Goal: Task Accomplishment & Management: Complete application form

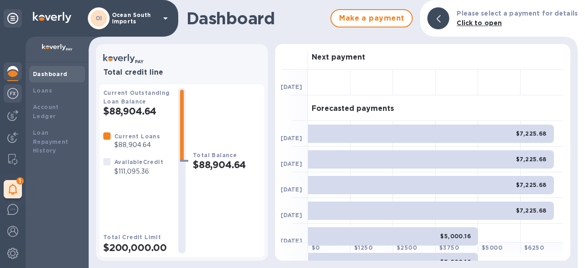
click at [13, 93] on img at bounding box center [12, 93] width 11 height 11
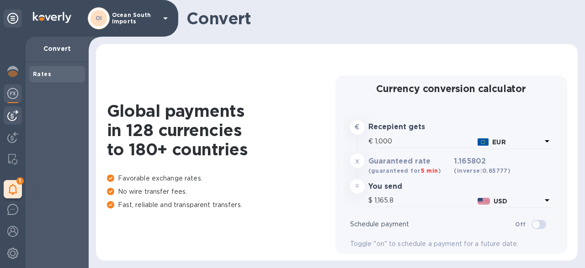
click at [14, 112] on img at bounding box center [12, 115] width 11 height 11
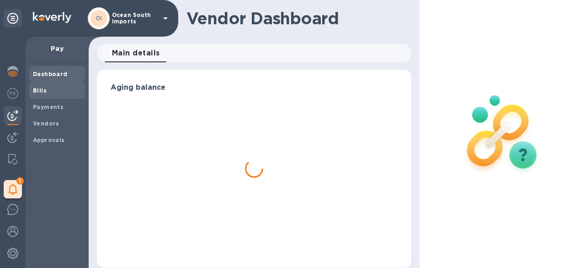
click at [42, 86] on span "Bills" at bounding box center [40, 90] width 14 height 9
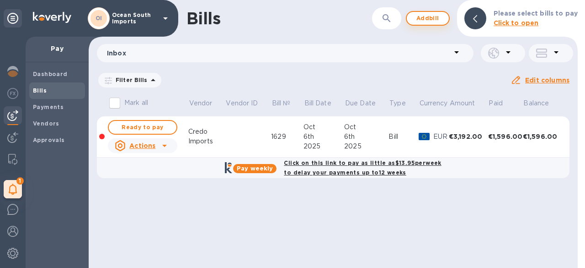
click at [425, 13] on span "Add bill" at bounding box center [427, 18] width 27 height 11
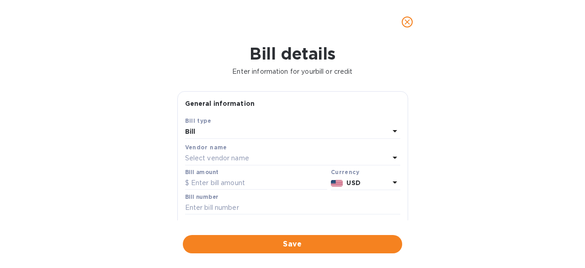
click at [217, 153] on p "Select vendor name" at bounding box center [217, 158] width 64 height 10
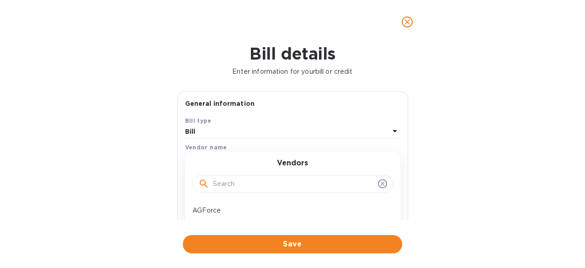
click at [225, 180] on input "text" at bounding box center [293, 184] width 161 height 14
type input "red"
click at [381, 182] on icon at bounding box center [382, 183] width 7 height 7
click at [407, 19] on icon "close" at bounding box center [407, 21] width 9 height 9
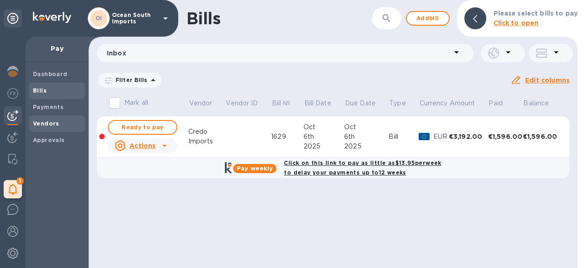
click at [52, 120] on b "Vendors" at bounding box center [46, 123] width 27 height 7
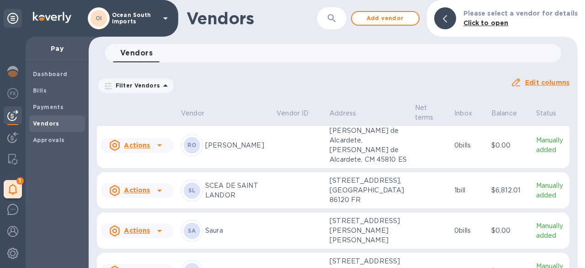
scroll to position [2494, 0]
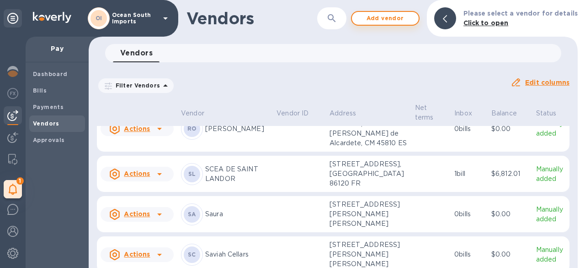
click at [373, 25] on button "Add vendor" at bounding box center [385, 18] width 69 height 15
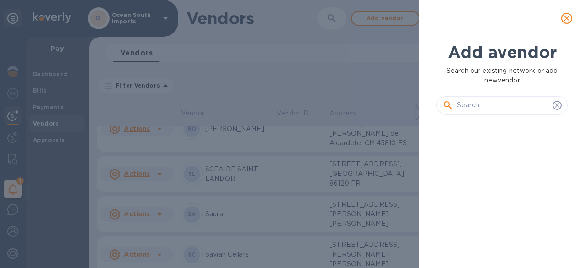
scroll to position [115, 134]
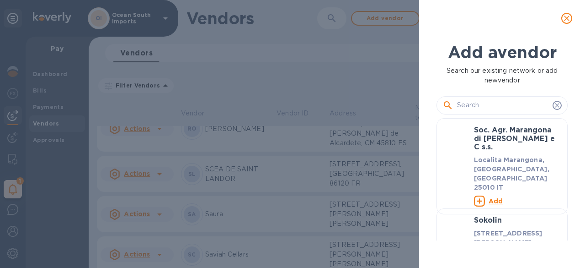
drag, startPoint x: 485, startPoint y: 114, endPoint x: 483, endPoint y: 106, distance: 8.3
click at [485, 109] on div at bounding box center [502, 101] width 131 height 33
click at [489, 107] on input "text" at bounding box center [503, 105] width 92 height 14
click at [480, 103] on input "text" at bounding box center [503, 105] width 92 height 14
click at [458, 106] on input "text" at bounding box center [503, 105] width 92 height 14
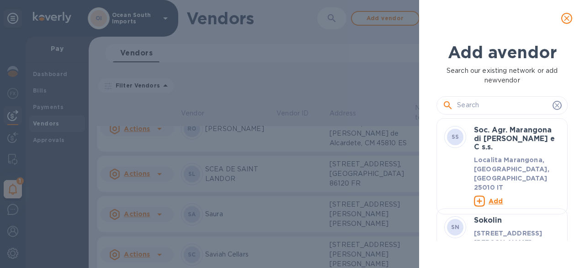
click at [459, 107] on input "text" at bounding box center [503, 105] width 92 height 14
drag, startPoint x: 568, startPoint y: 11, endPoint x: 567, endPoint y: 18, distance: 7.0
click at [567, 17] on button "close" at bounding box center [567, 18] width 22 height 22
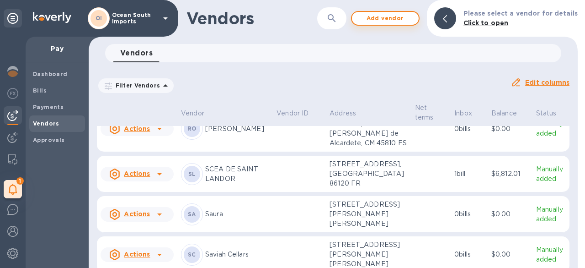
click at [382, 18] on span "Add vendor" at bounding box center [385, 18] width 52 height 11
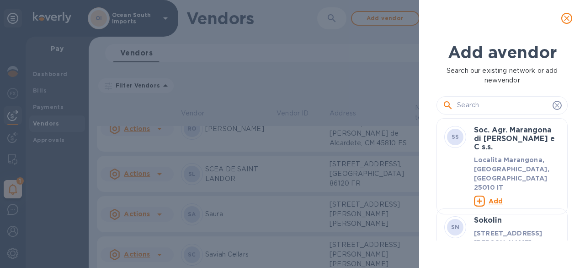
click at [471, 108] on input "text" at bounding box center [503, 105] width 92 height 14
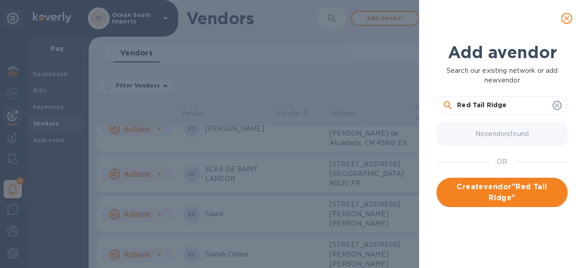
type input "Red Tail Ridge"
click at [521, 197] on span "Create vendor " [GEOGRAPHIC_DATA] "" at bounding box center [502, 192] width 117 height 22
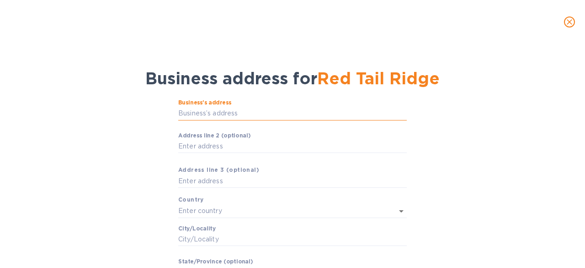
click at [201, 116] on input "Business’s аddress" at bounding box center [292, 114] width 229 height 14
drag, startPoint x: 213, startPoint y: 129, endPoint x: 187, endPoint y: 118, distance: 28.3
paste input "text"
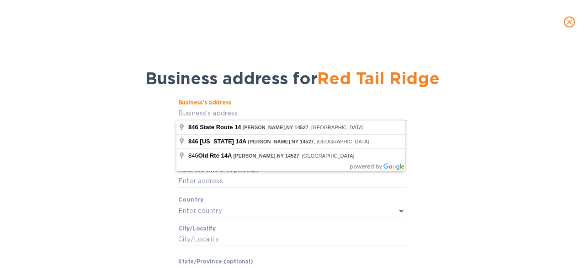
type input "846 [US_STATE] 14"
type input "[GEOGRAPHIC_DATA]"
type input "[PERSON_NAME]"
type input "NY"
type input "14527"
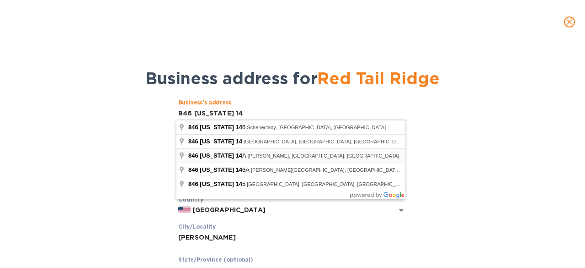
type input "846 [US_STATE] 14A"
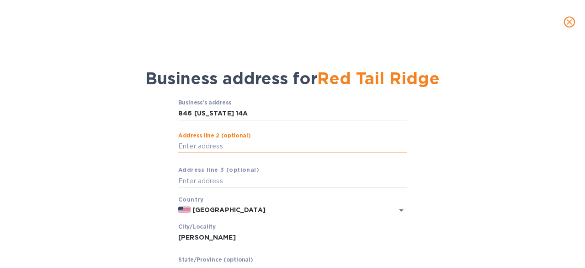
click at [246, 145] on input "Аddress line 2 (optional)" at bounding box center [292, 146] width 229 height 14
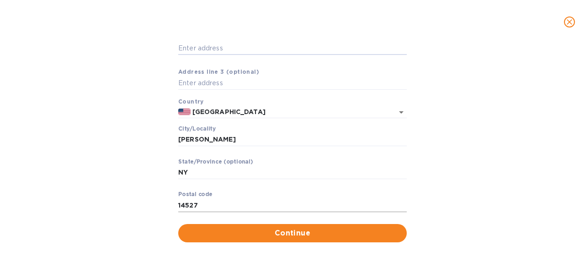
scroll to position [100, 0]
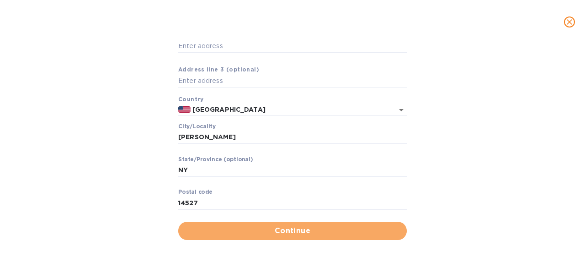
click at [349, 227] on span "Continue" at bounding box center [293, 230] width 214 height 11
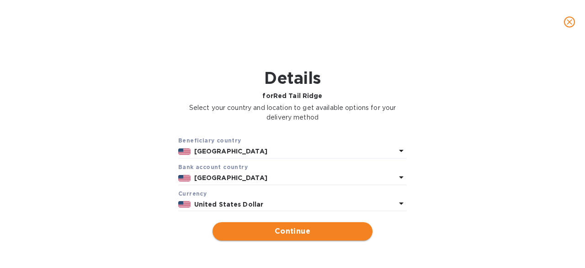
click at [267, 236] on span "Continue" at bounding box center [292, 230] width 145 height 11
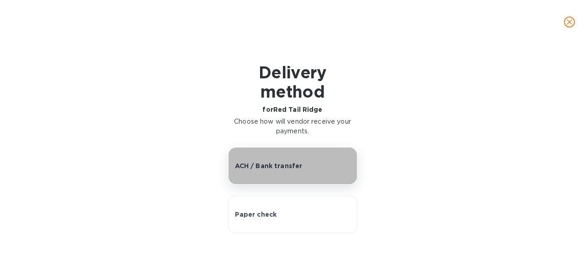
click at [269, 172] on button "ACH / Bank transfer" at bounding box center [292, 165] width 129 height 37
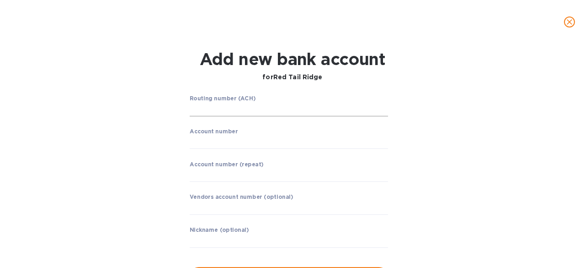
click at [217, 113] on input "string" at bounding box center [289, 109] width 198 height 14
paste input "031308548"
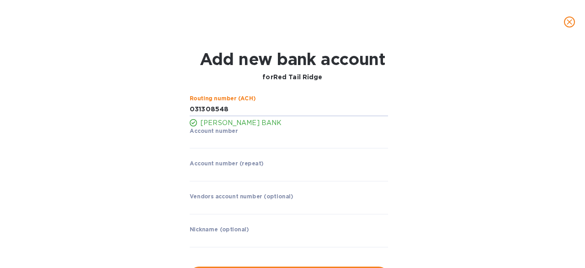
type input "031308548"
click at [253, 144] on input "string" at bounding box center [289, 142] width 198 height 14
paste input "7012000538"
type input "7012000538"
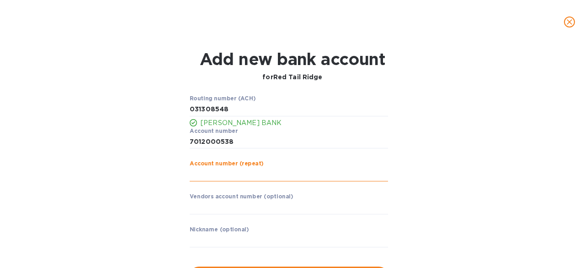
click at [256, 174] on input "string" at bounding box center [289, 174] width 198 height 14
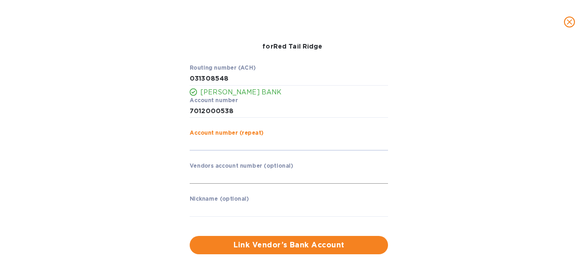
scroll to position [45, 0]
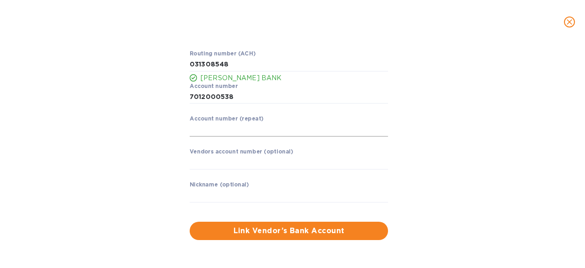
drag, startPoint x: 207, startPoint y: 124, endPoint x: 200, endPoint y: 129, distance: 8.5
click at [200, 129] on input "string" at bounding box center [289, 130] width 198 height 14
paste input "7012000538"
type input "7012000538"
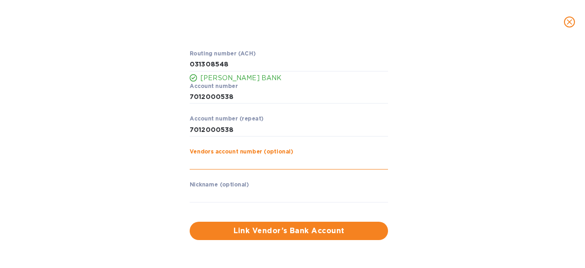
click at [225, 159] on input "text" at bounding box center [289, 162] width 198 height 14
click at [239, 190] on input "text" at bounding box center [289, 195] width 198 height 14
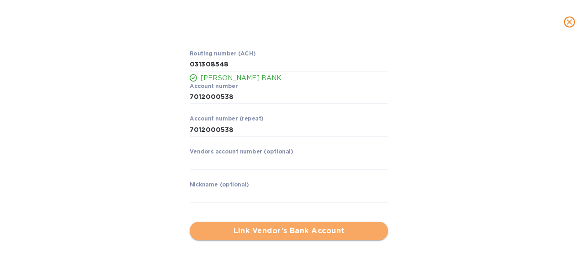
click at [259, 237] on button "Link Vendor’s Bank Account" at bounding box center [289, 230] width 198 height 18
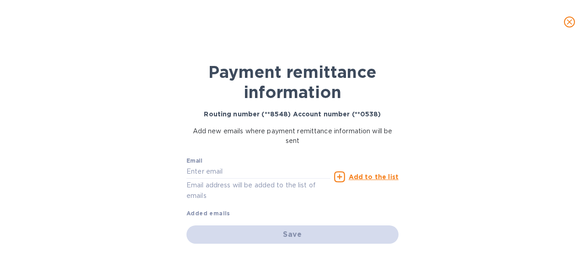
scroll to position [6, 0]
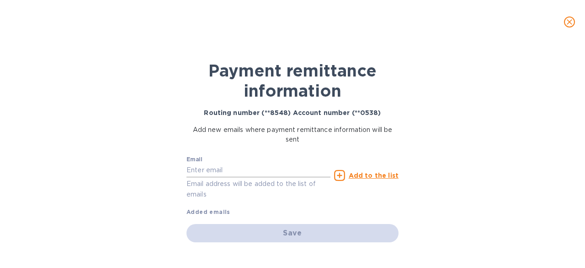
click at [236, 171] on input "text" at bounding box center [259, 170] width 144 height 14
type input "[PERSON_NAME][EMAIL_ADDRESS][DOMAIN_NAME]"
drag, startPoint x: 370, startPoint y: 171, endPoint x: 370, endPoint y: 182, distance: 10.1
click at [371, 172] on u "Add to the list" at bounding box center [374, 174] width 50 height 7
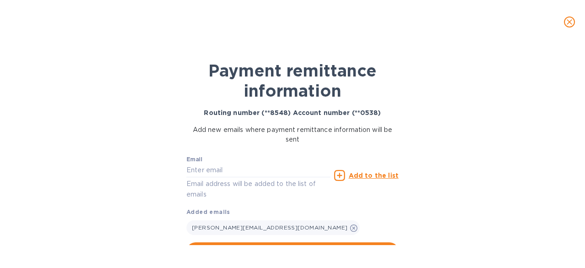
scroll to position [24, 0]
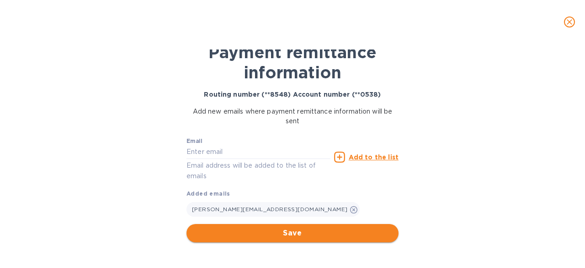
click at [297, 225] on div "Save" at bounding box center [293, 233] width 220 height 26
click at [297, 227] on span "Save" at bounding box center [293, 232] width 198 height 11
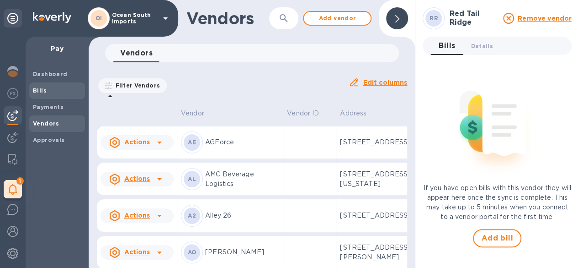
click at [52, 88] on span "Bills" at bounding box center [57, 90] width 48 height 9
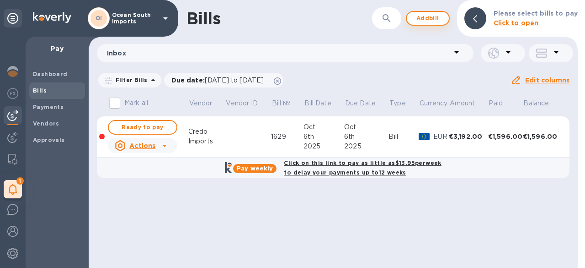
click at [428, 17] on span "Add bill" at bounding box center [427, 18] width 27 height 11
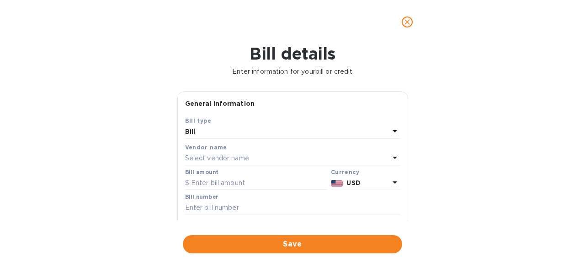
click at [231, 165] on div "Vendor name Select vendor name" at bounding box center [292, 153] width 215 height 23
click at [230, 158] on p "Select vendor name" at bounding box center [217, 158] width 64 height 10
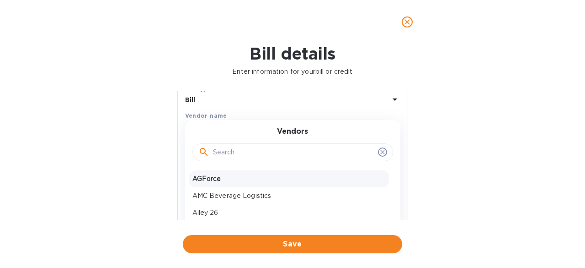
scroll to position [46, 0]
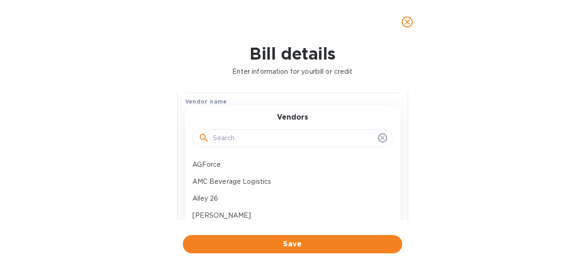
click at [229, 143] on input "text" at bounding box center [293, 138] width 161 height 14
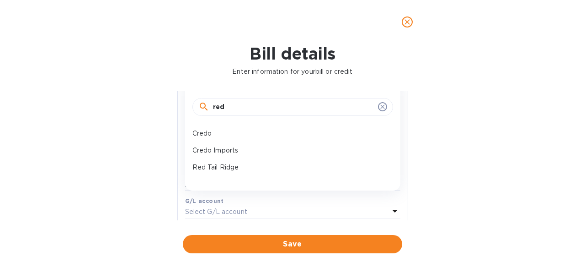
scroll to position [91, 0]
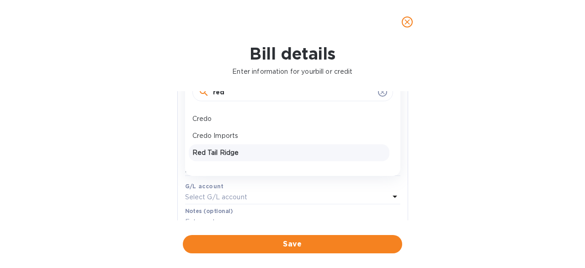
type input "red"
click at [244, 155] on p "Red Tail Ridge" at bounding box center [289, 153] width 193 height 10
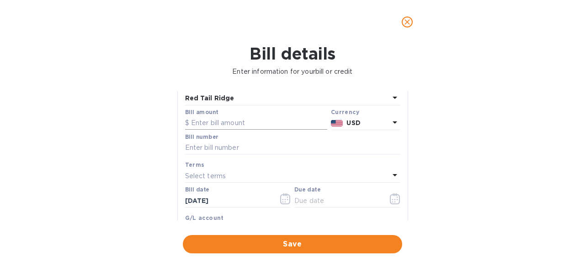
scroll to position [46, 0]
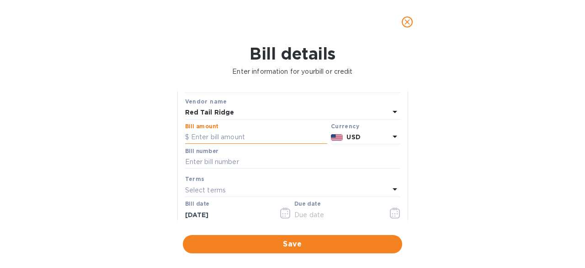
click at [223, 133] on input "text" at bounding box center [256, 137] width 142 height 14
type input "5,955.00"
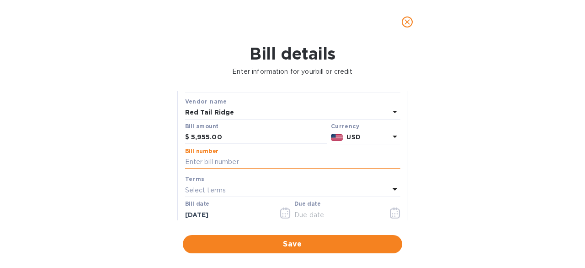
click at [216, 164] on input "text" at bounding box center [292, 162] width 215 height 14
click at [212, 189] on p "Select terms" at bounding box center [205, 190] width 41 height 10
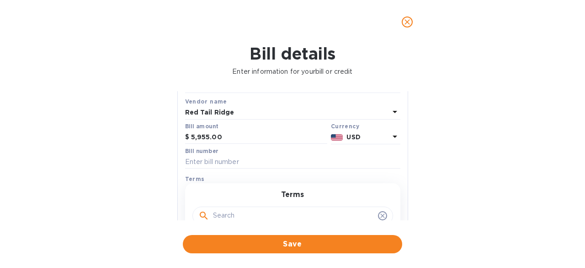
click at [380, 216] on icon at bounding box center [382, 215] width 4 height 4
click at [380, 214] on icon at bounding box center [382, 215] width 4 height 4
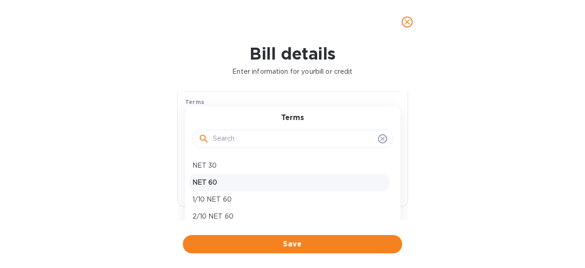
scroll to position [137, 0]
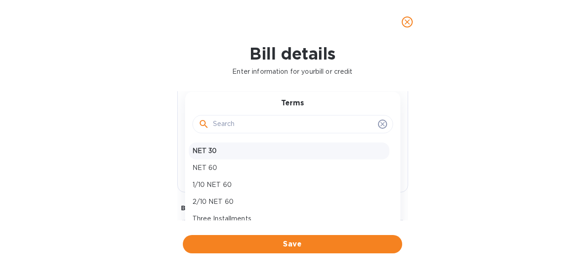
click at [233, 151] on p "NET 30" at bounding box center [289, 151] width 193 height 10
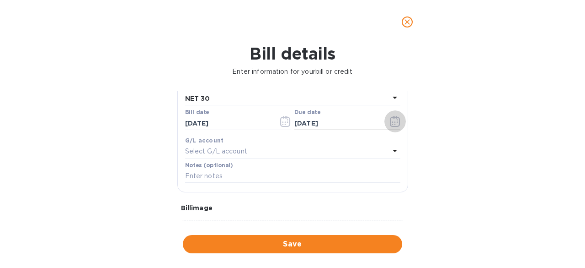
click at [394, 125] on icon "button" at bounding box center [395, 121] width 11 height 11
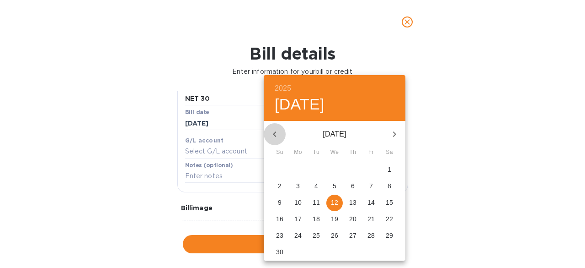
click at [276, 130] on icon "button" at bounding box center [274, 134] width 11 height 11
click at [299, 200] on p "13" at bounding box center [298, 202] width 7 height 9
type input "[DATE]"
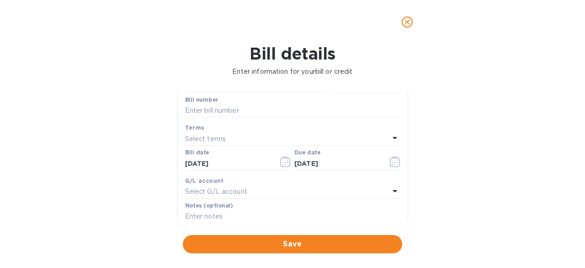
scroll to position [46, 0]
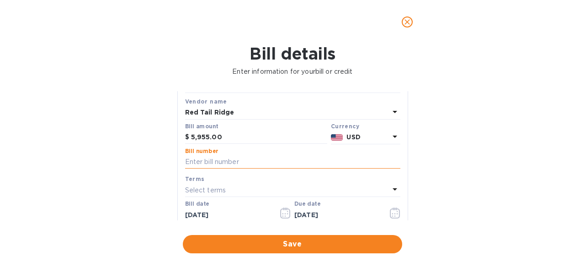
click at [234, 162] on input "text" at bounding box center [292, 162] width 215 height 14
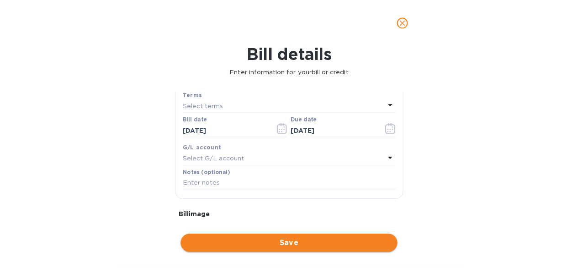
scroll to position [183, 0]
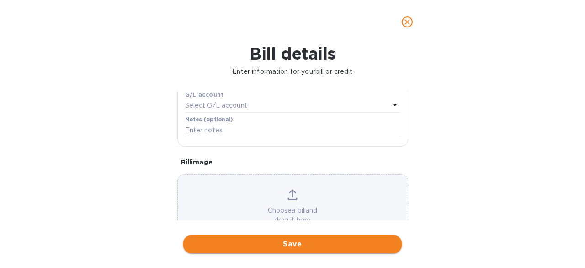
type input "1514"
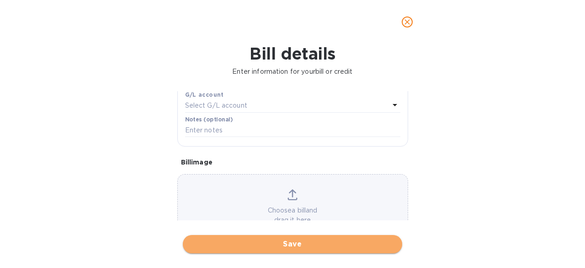
click at [268, 246] on span "Save" at bounding box center [292, 243] width 205 height 11
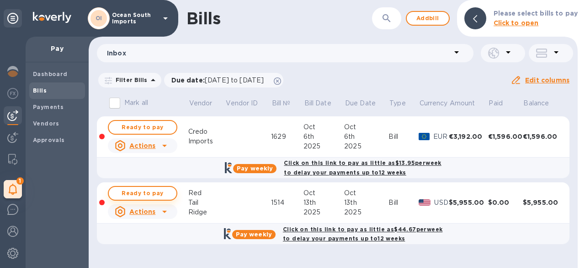
click at [155, 195] on span "Ready to pay" at bounding box center [142, 192] width 53 height 11
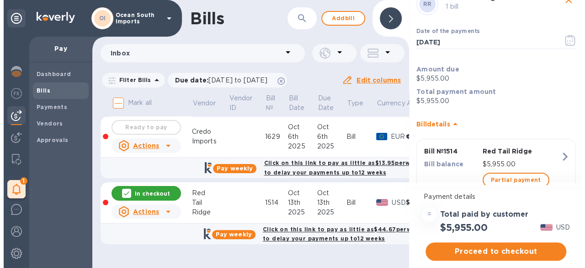
scroll to position [46, 0]
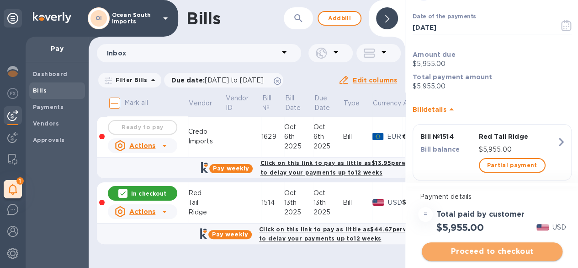
click at [487, 254] on span "Proceed to checkout" at bounding box center [492, 251] width 126 height 11
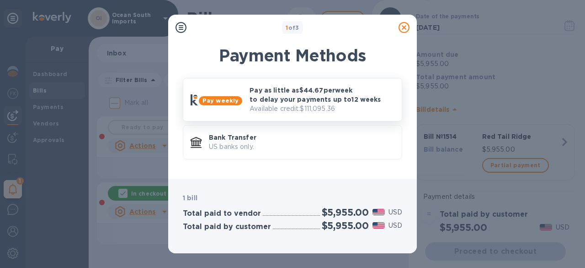
click at [315, 106] on p "Available credit: $111,095.36" at bounding box center [322, 109] width 145 height 10
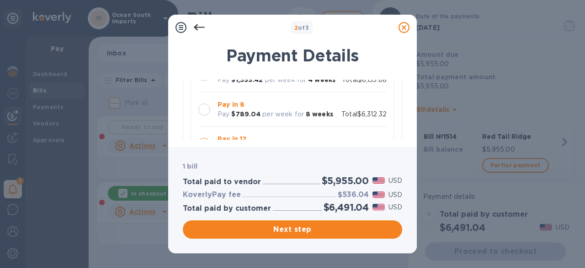
scroll to position [91, 0]
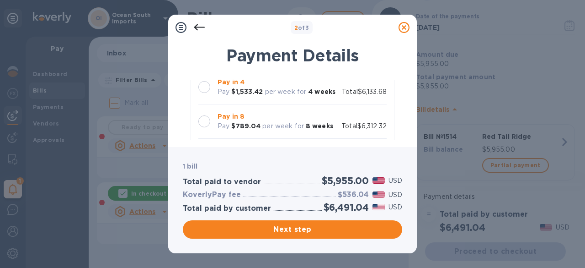
click at [208, 120] on div at bounding box center [204, 121] width 12 height 12
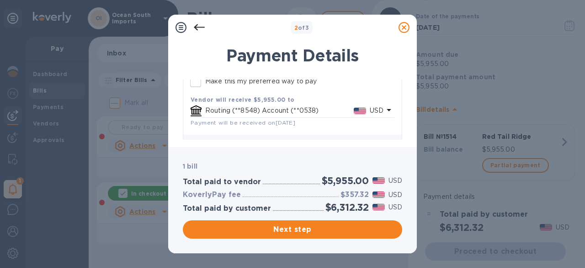
scroll to position [257, 0]
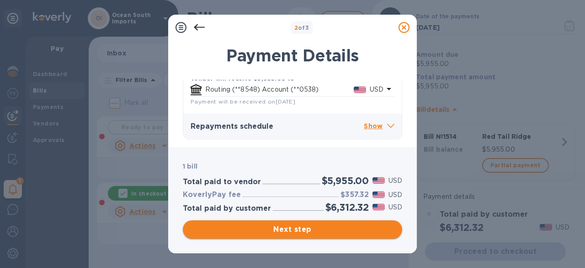
click at [316, 225] on span "Next step" at bounding box center [292, 229] width 205 height 11
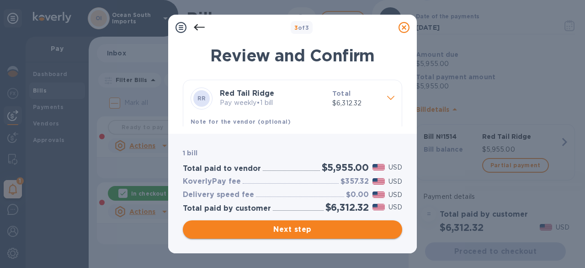
click at [317, 232] on span "Next step" at bounding box center [292, 229] width 205 height 11
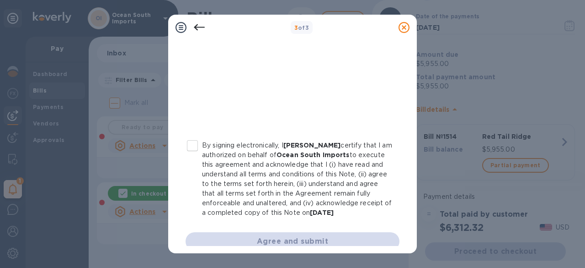
scroll to position [253, 0]
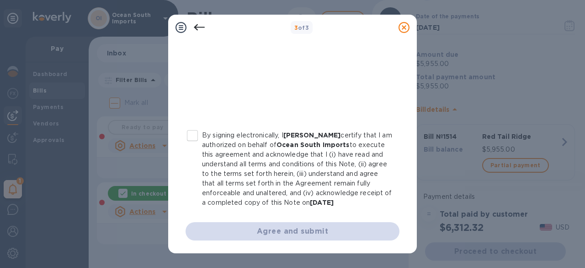
click at [193, 138] on label "By signing electronically, I [PERSON_NAME] certify that I am authorized on beha…" at bounding box center [287, 168] width 209 height 77
click at [193, 138] on input "By signing electronically, I [PERSON_NAME] certify that I am authorized on beha…" at bounding box center [192, 135] width 19 height 19
checkbox input "true"
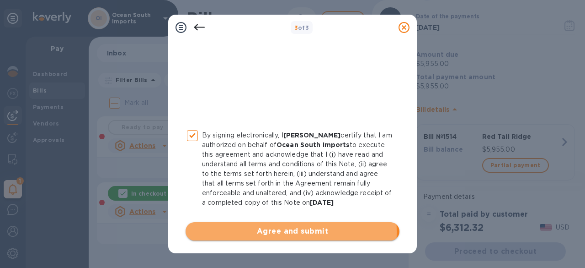
click at [254, 232] on span "Agree and submit" at bounding box center [292, 230] width 199 height 11
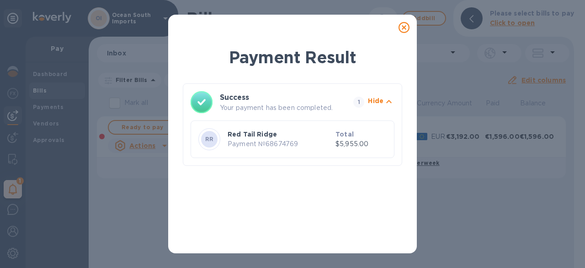
click at [407, 29] on icon at bounding box center [404, 27] width 11 height 11
